Goal: Book appointment/travel/reservation

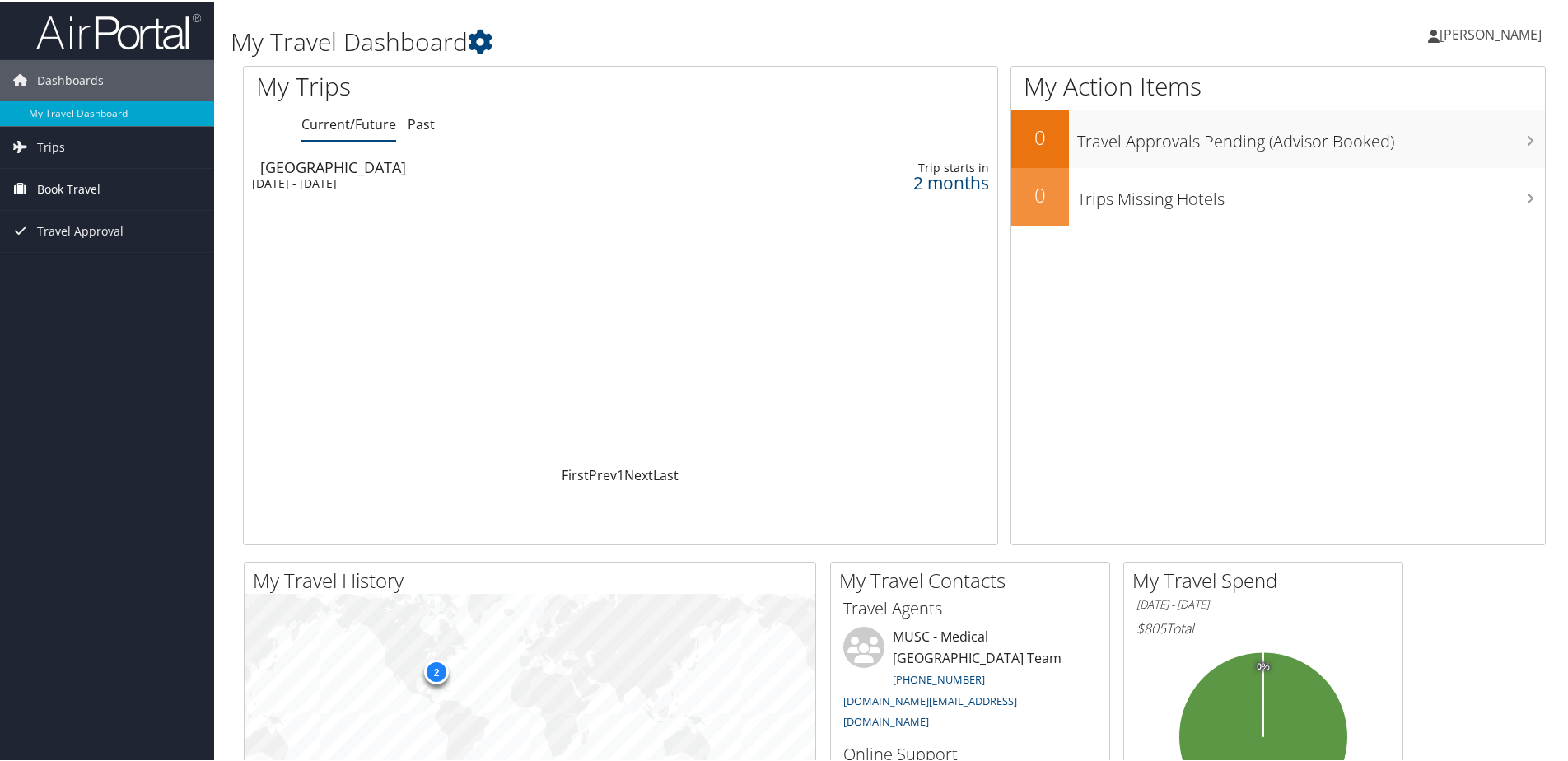
click at [77, 181] on span "Book Travel" at bounding box center [68, 188] width 64 height 41
click at [81, 261] on link "Book/Manage Online Trips" at bounding box center [107, 270] width 214 height 25
click at [95, 266] on link "Book/Manage Online Trips" at bounding box center [107, 270] width 214 height 25
